Goal: Task Accomplishment & Management: Complete application form

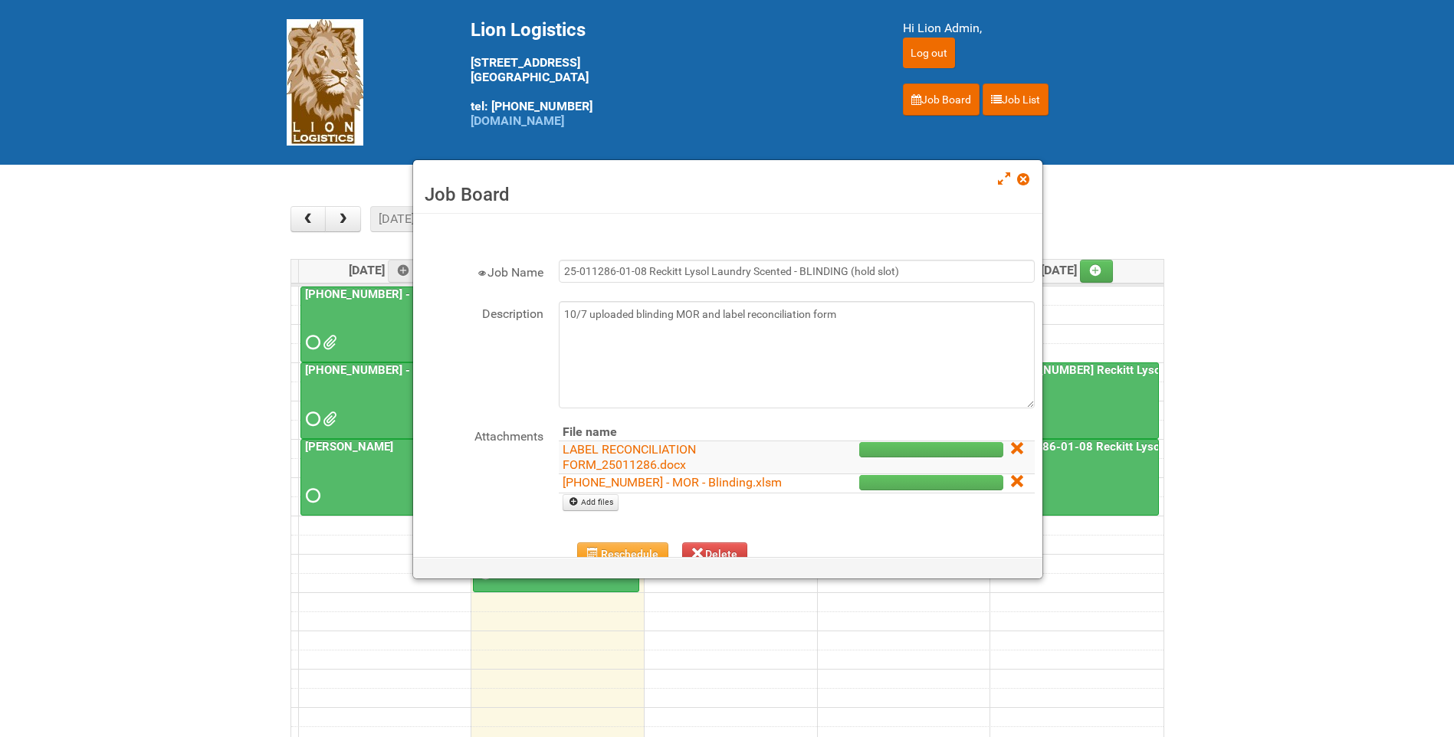
click at [1014, 183] on h3 "Job Board" at bounding box center [727, 194] width 606 height 23
click at [1018, 183] on span at bounding box center [1022, 179] width 11 height 11
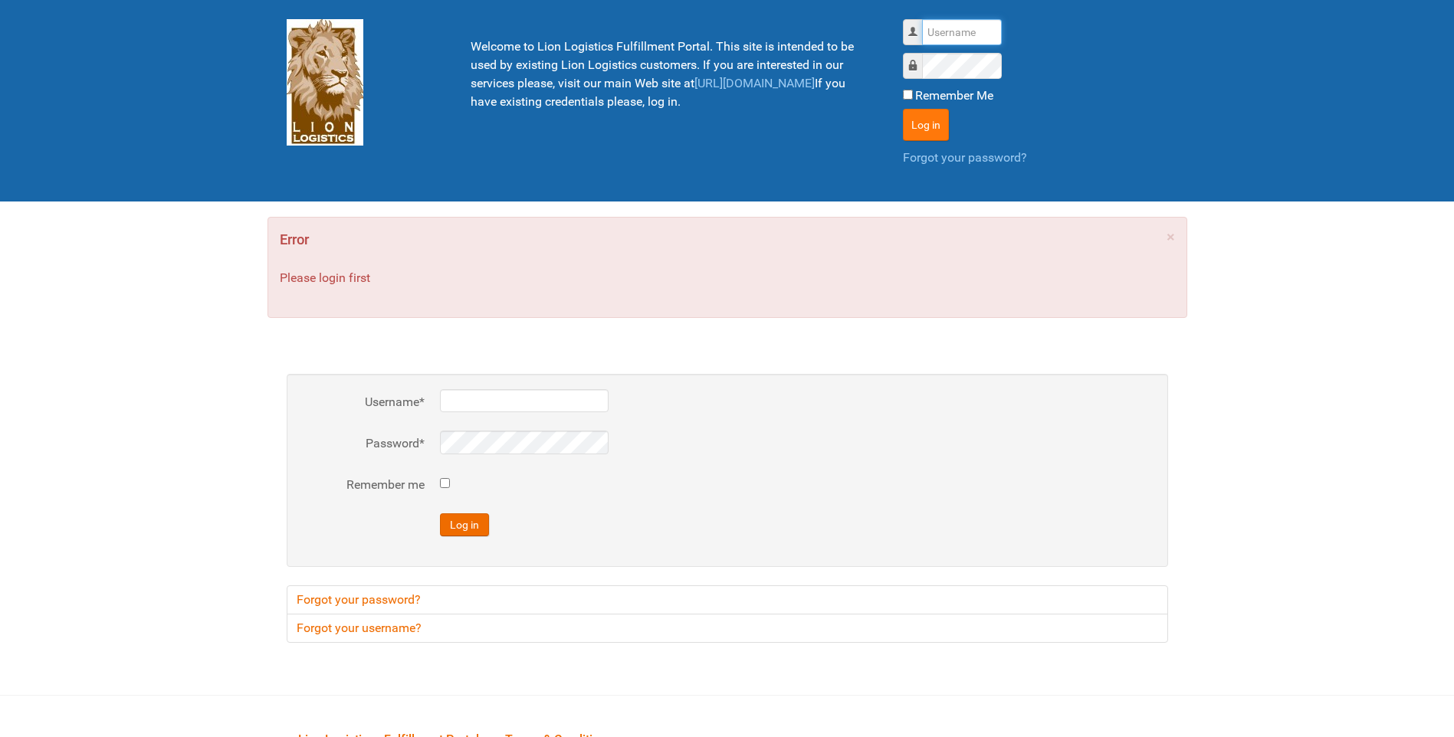
type input "lion"
click at [903, 119] on button "Log in" at bounding box center [926, 125] width 46 height 32
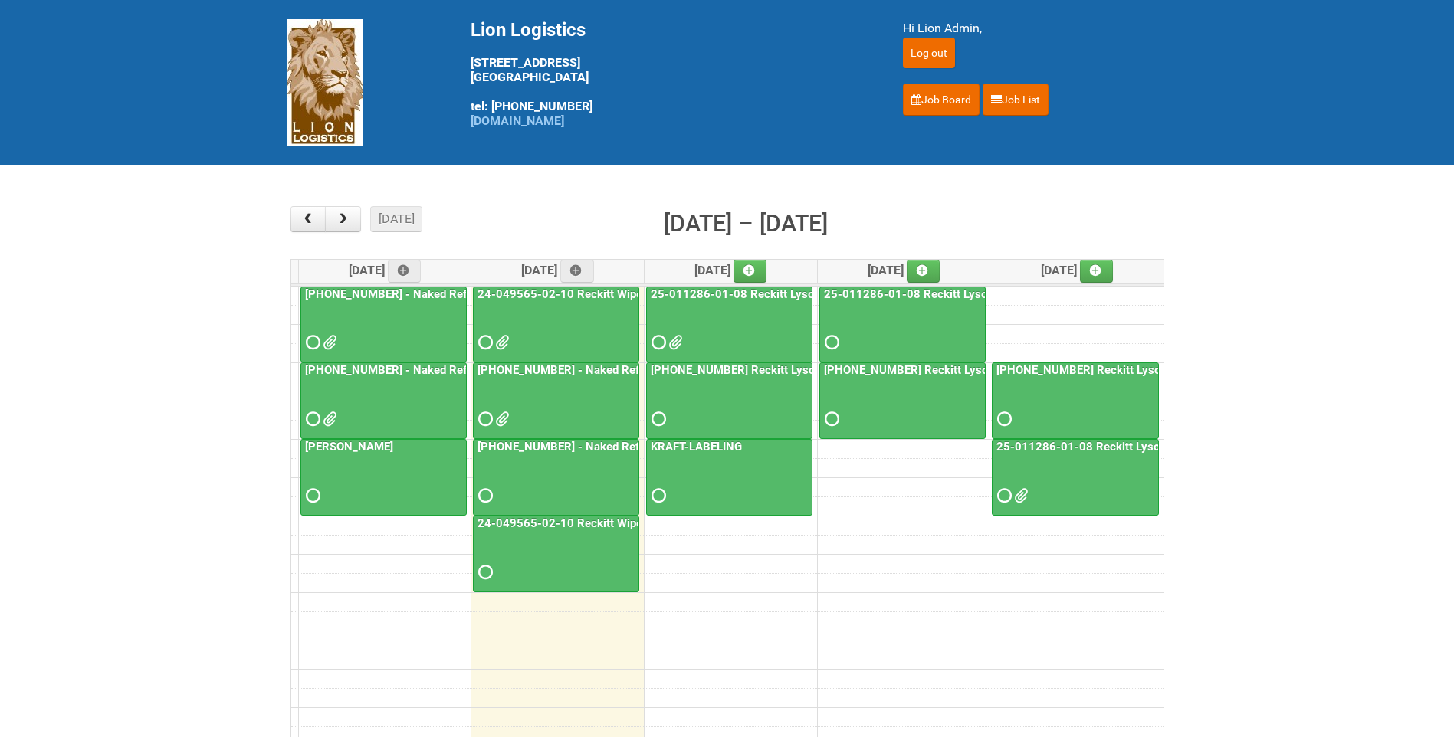
click at [587, 305] on div at bounding box center [555, 329] width 163 height 50
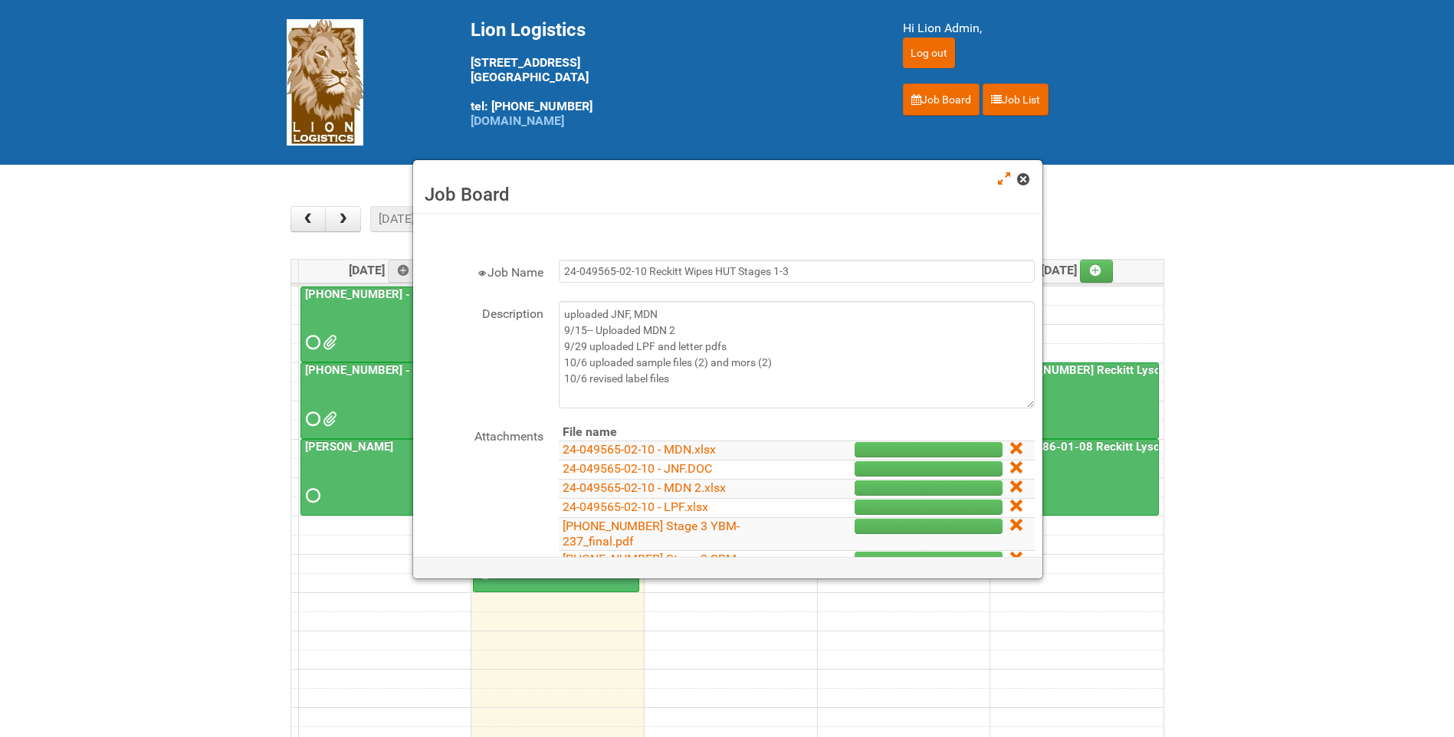
click at [1023, 177] on span at bounding box center [1022, 179] width 11 height 11
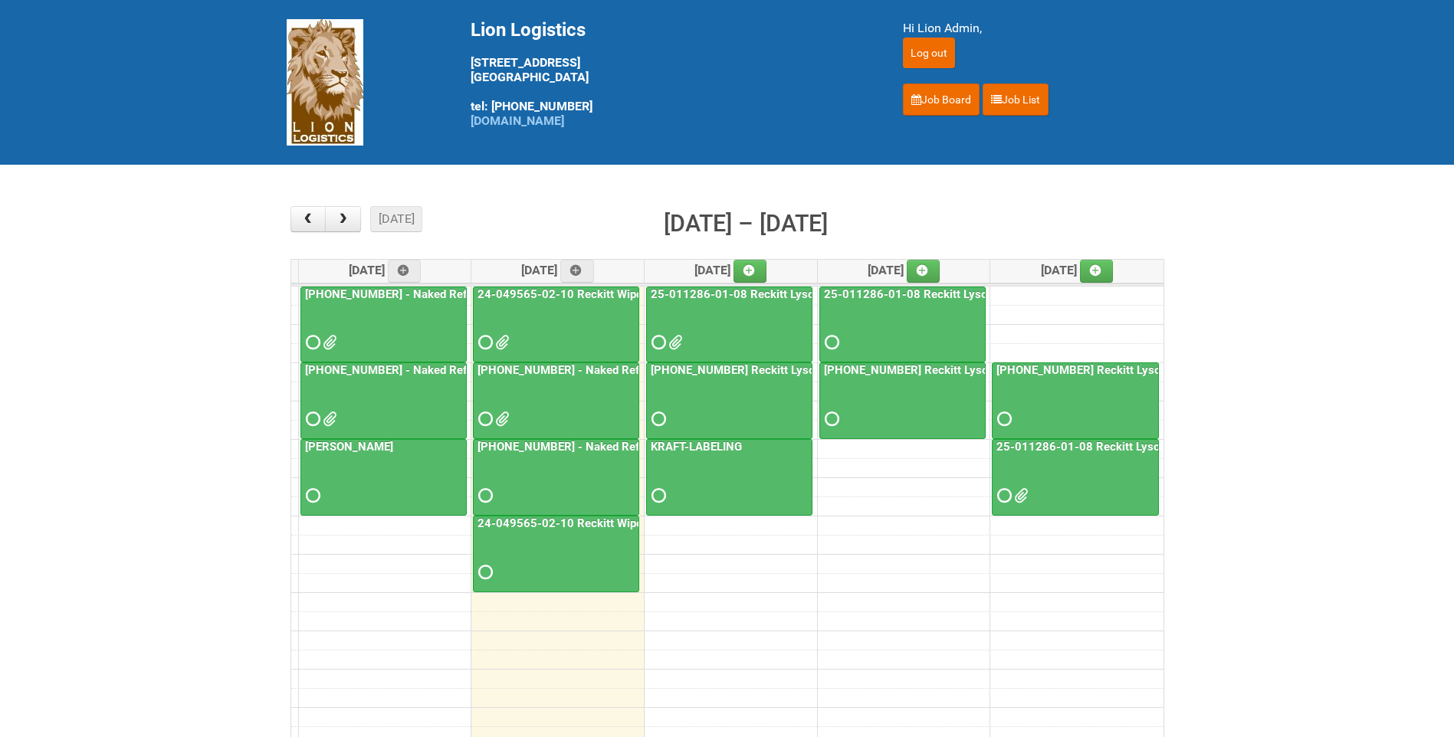
click at [579, 516] on link "15 - 17 24-049565-02-10 Reckitt Wipes HUT Stages 1-3 - slot for photos" at bounding box center [556, 554] width 166 height 77
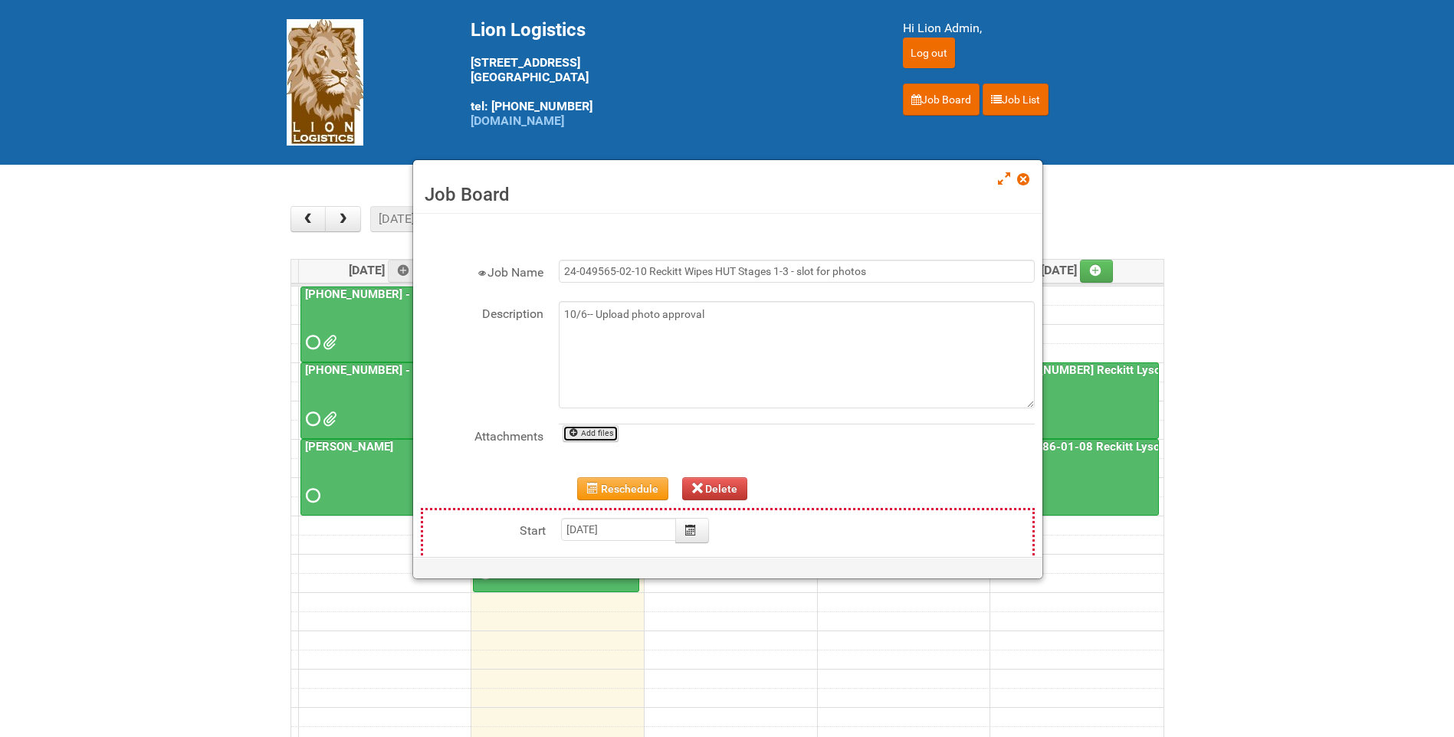
click at [589, 429] on link "Add files" at bounding box center [590, 433] width 56 height 17
type input "C:\fakepath\GROUP 1001 (3).jpg"
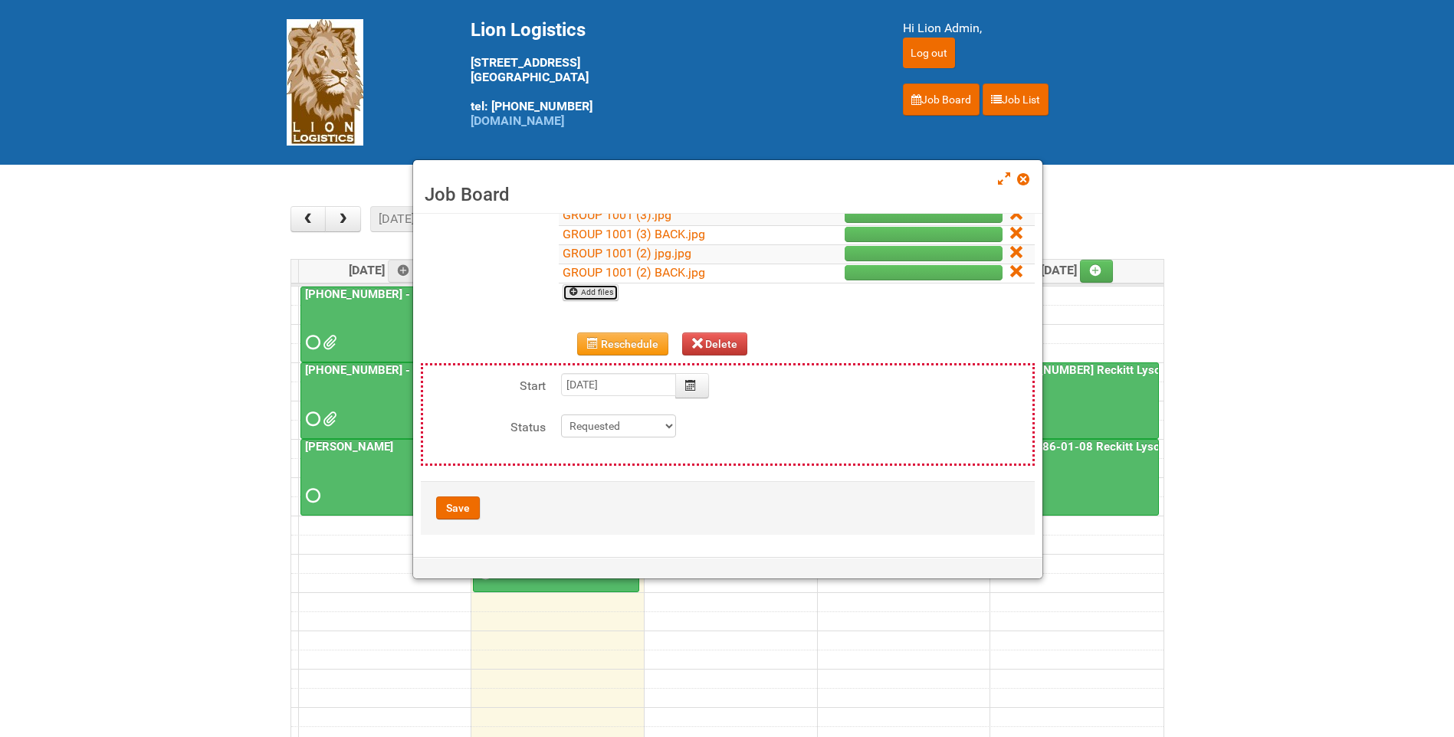
scroll to position [235, 0]
click at [458, 507] on button "Save" at bounding box center [458, 507] width 44 height 23
type input "2025-10-07 15:00:00"
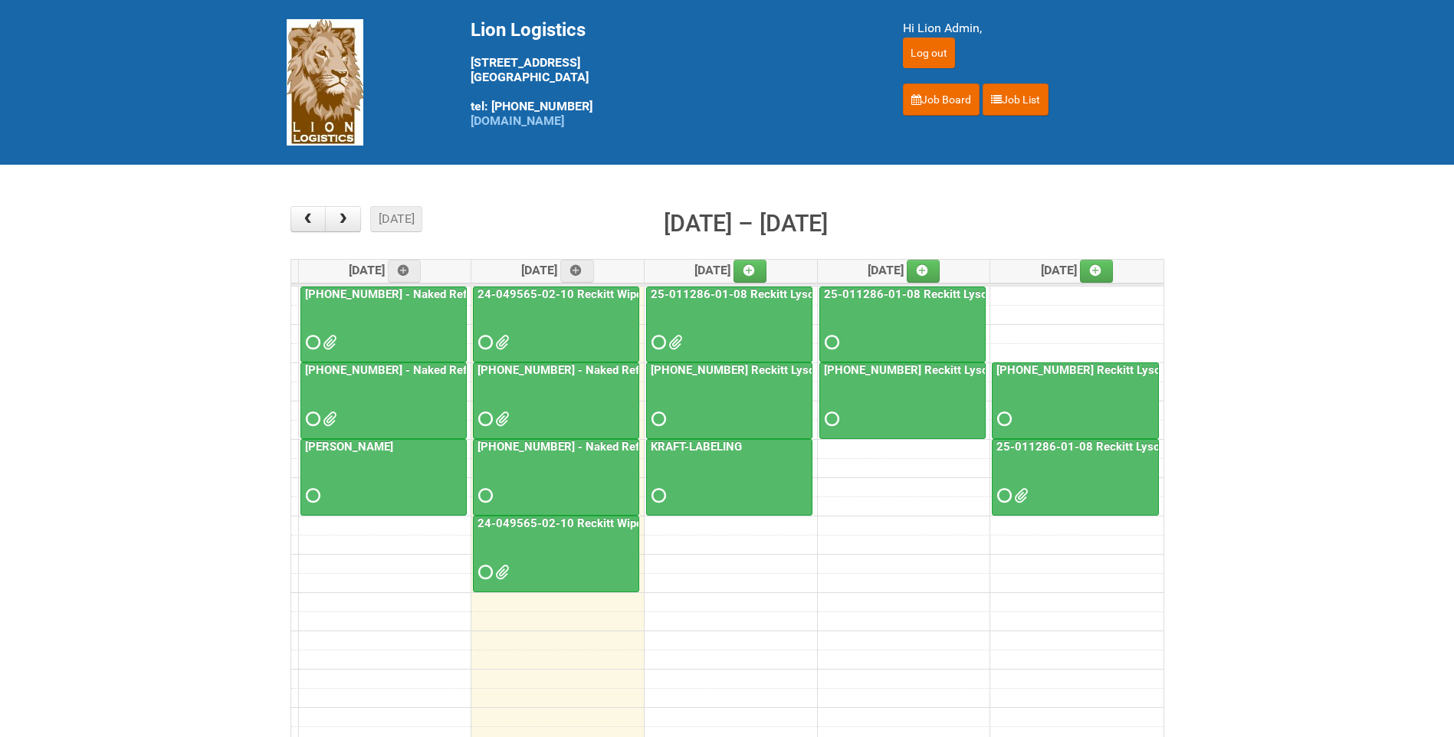
click at [566, 444] on link "25-055556-01 - Naked Reformulation Mailing 2 PHOTOS" at bounding box center [634, 447] width 321 height 14
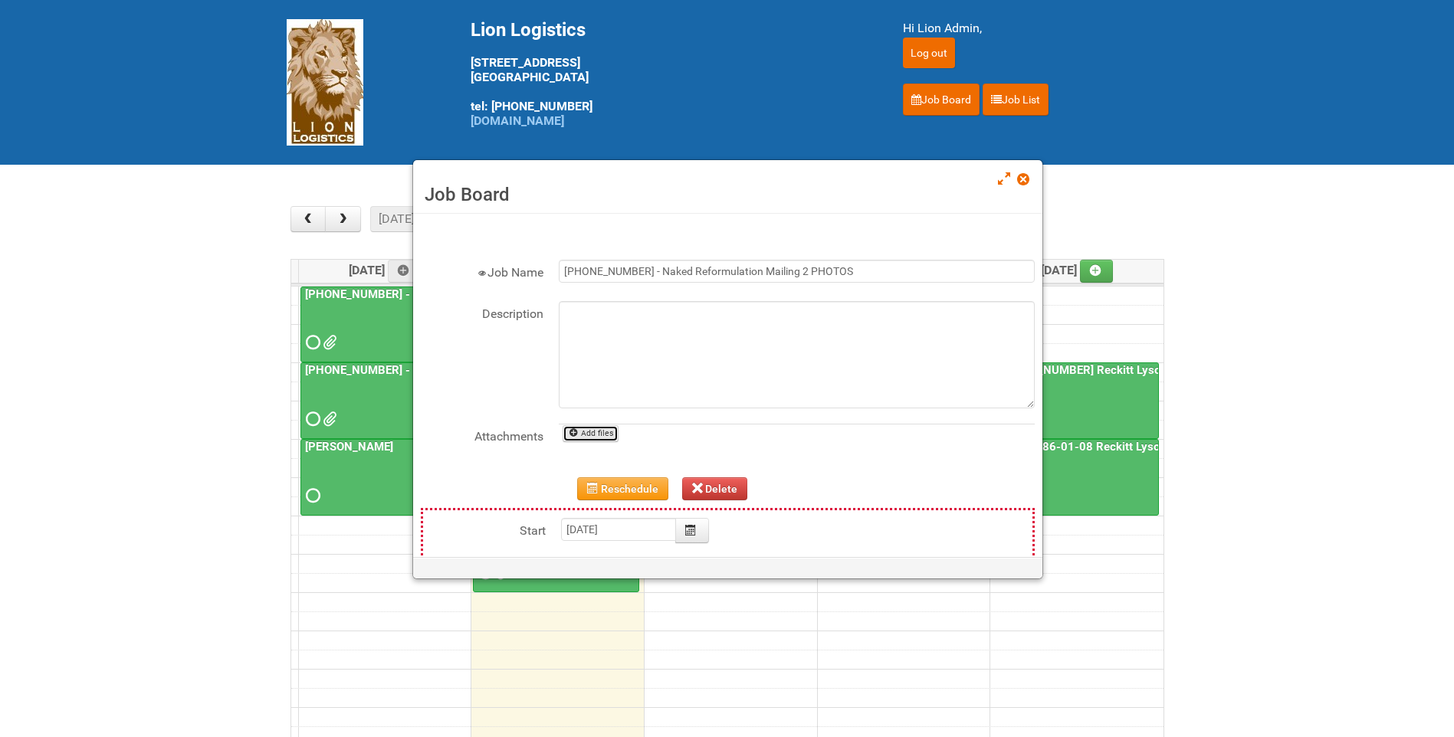
click at [608, 439] on link "Add files" at bounding box center [590, 433] width 56 height 17
type input "C:\fakepath\GROUP 1004 (6).jpg"
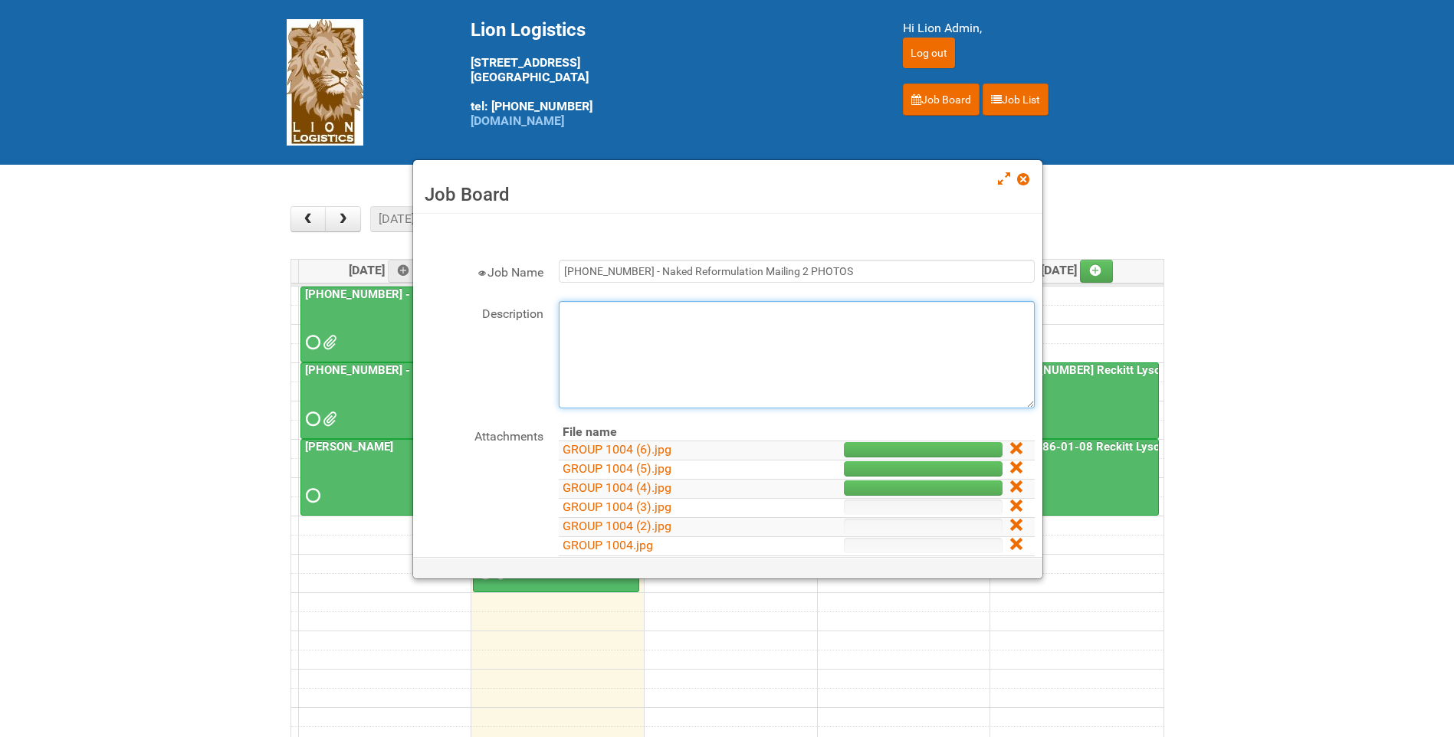
click at [625, 329] on textarea "Description" at bounding box center [797, 354] width 476 height 107
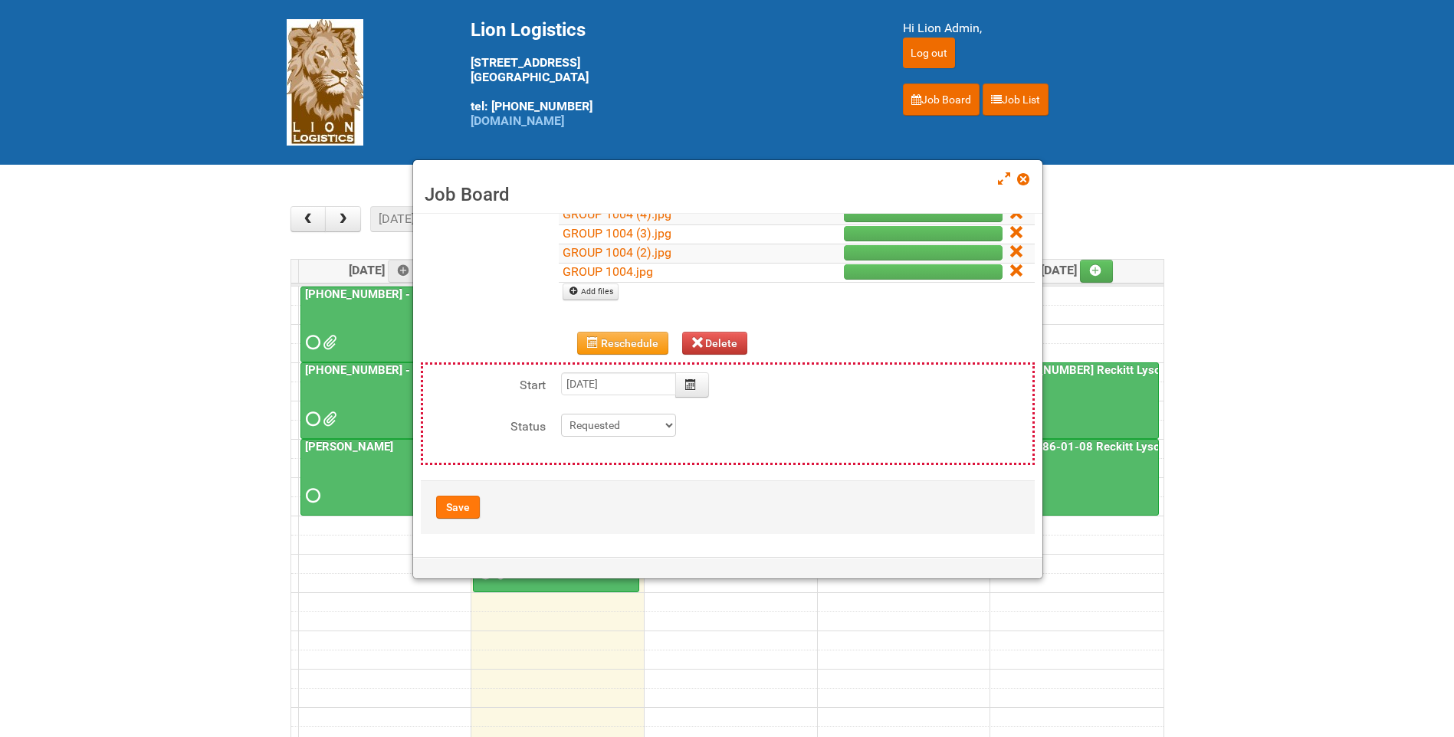
scroll to position [197, 0]
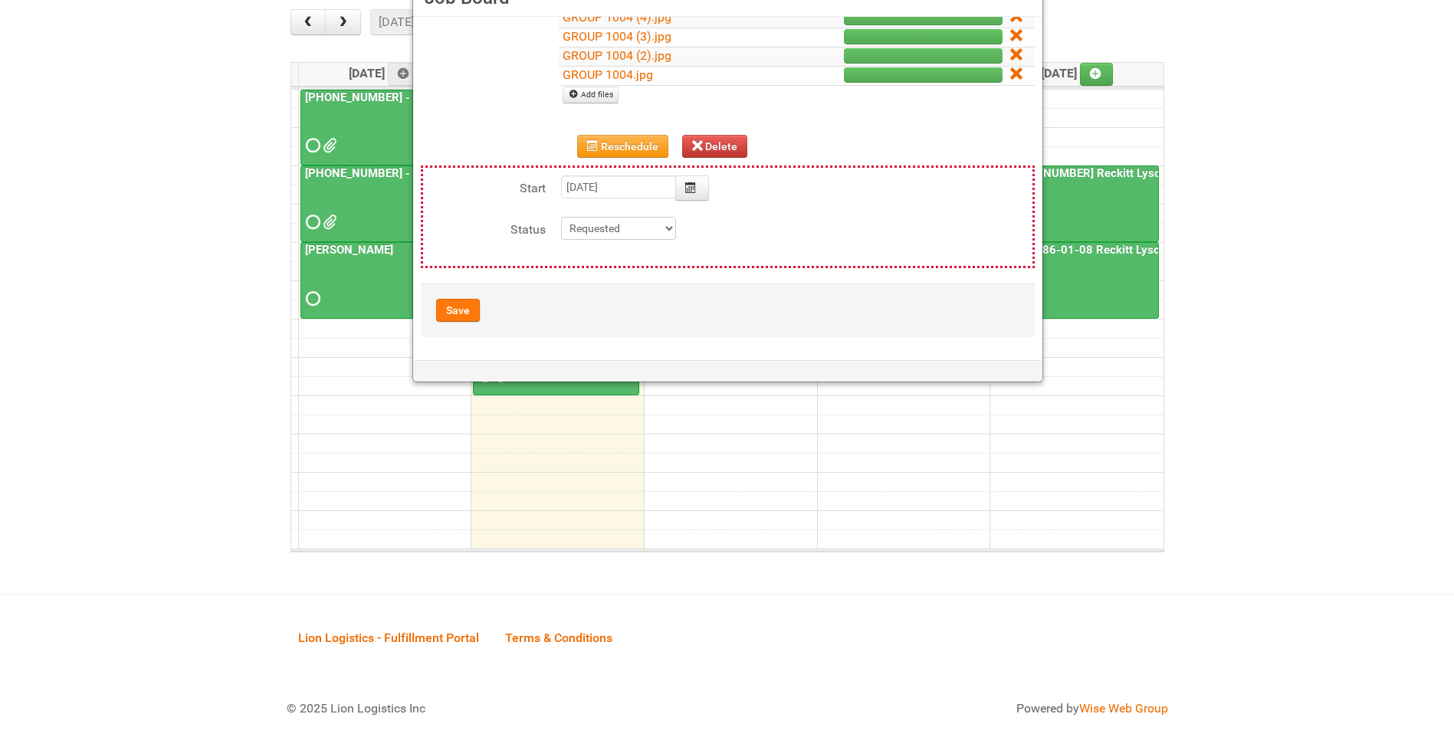
type textarea "10/7-- Uploaded approval photos"
click at [471, 310] on button "Save" at bounding box center [458, 310] width 44 height 23
type input "2025-10-07 13:00:00"
